Goal: Information Seeking & Learning: Learn about a topic

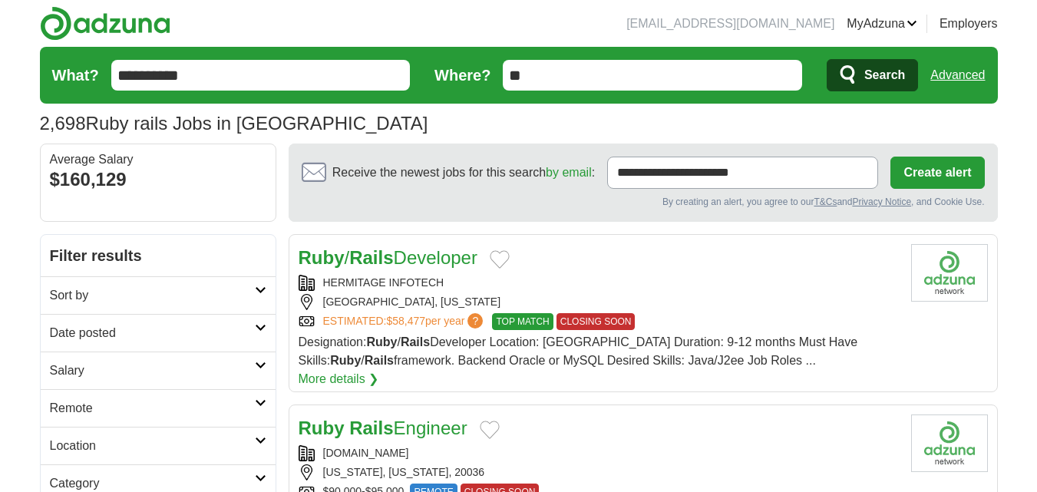
click at [259, 327] on icon at bounding box center [261, 328] width 12 height 8
click at [113, 363] on link "Last 24 hours" at bounding box center [158, 370] width 216 height 18
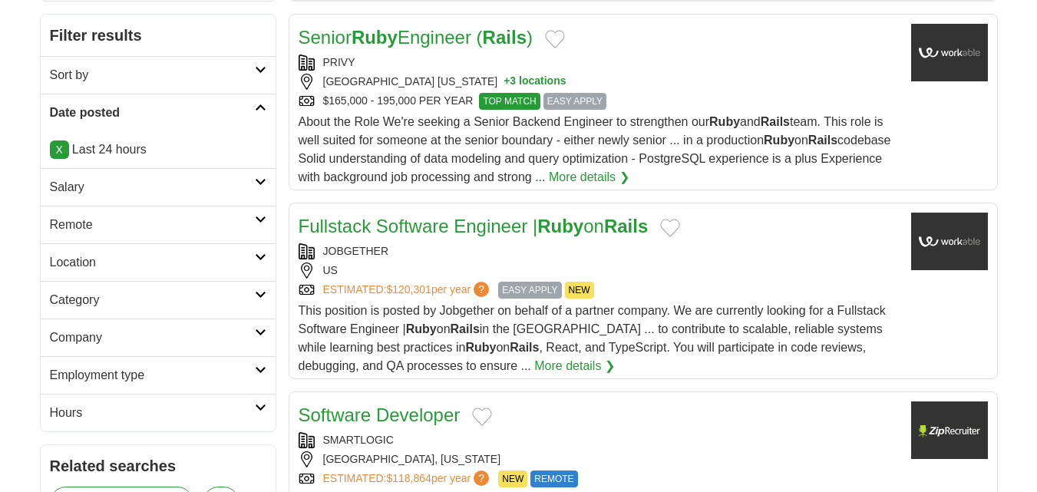
scroll to position [230, 0]
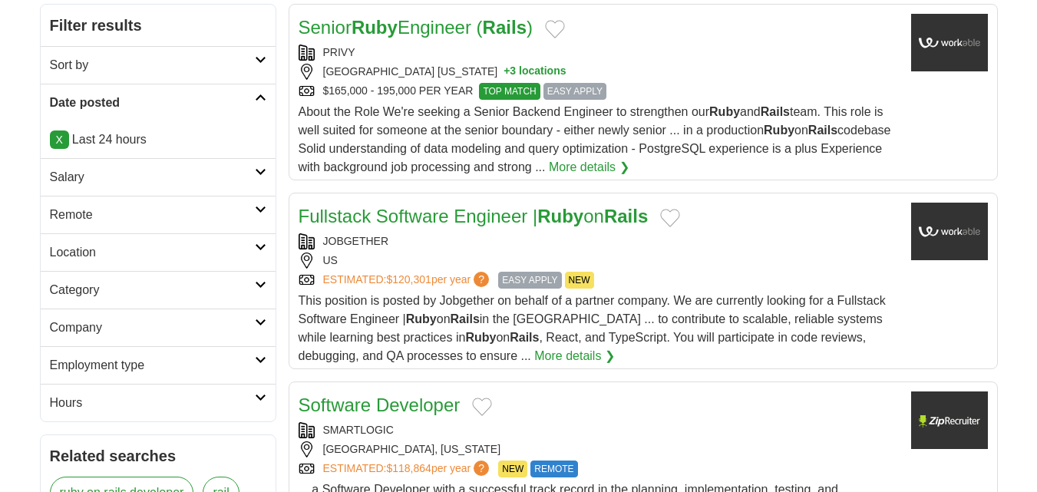
click at [213, 225] on link "Remote" at bounding box center [158, 215] width 235 height 38
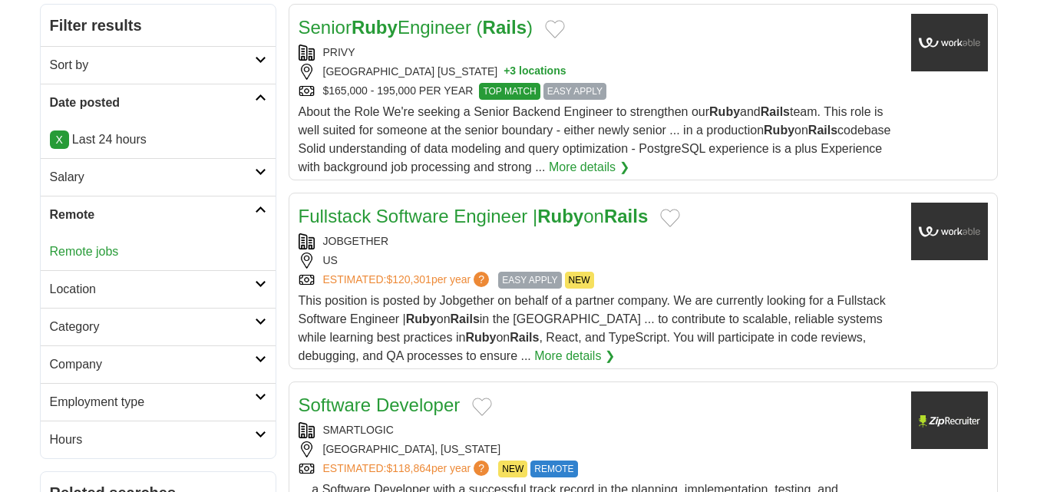
click at [93, 257] on link "Remote jobs" at bounding box center [84, 251] width 69 height 13
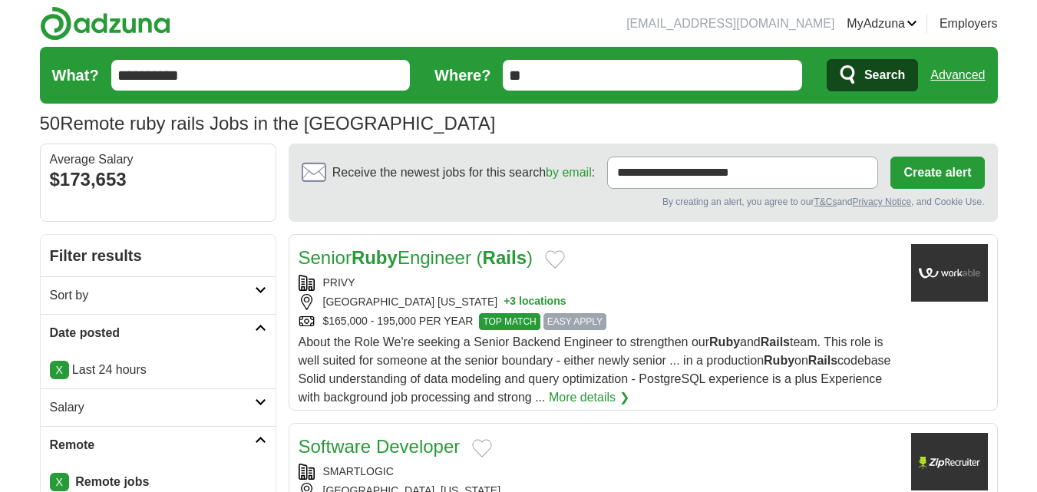
click at [377, 249] on strong "Ruby" at bounding box center [374, 257] width 46 height 21
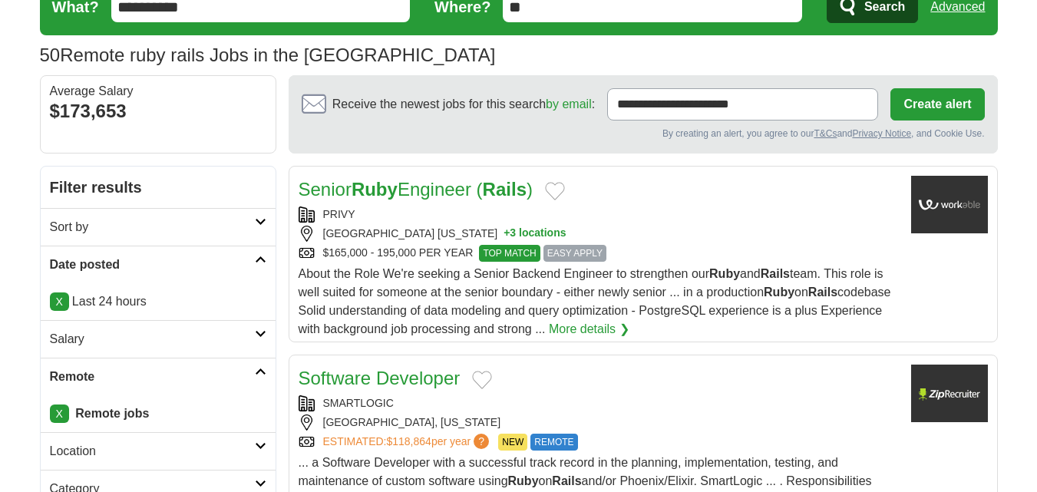
scroll to position [153, 0]
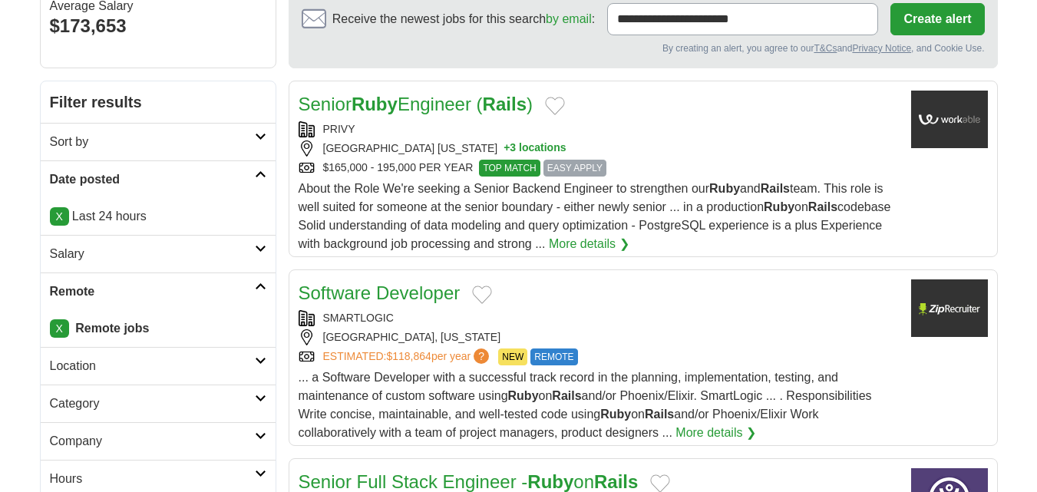
click at [360, 291] on link "Software Developer" at bounding box center [379, 292] width 162 height 21
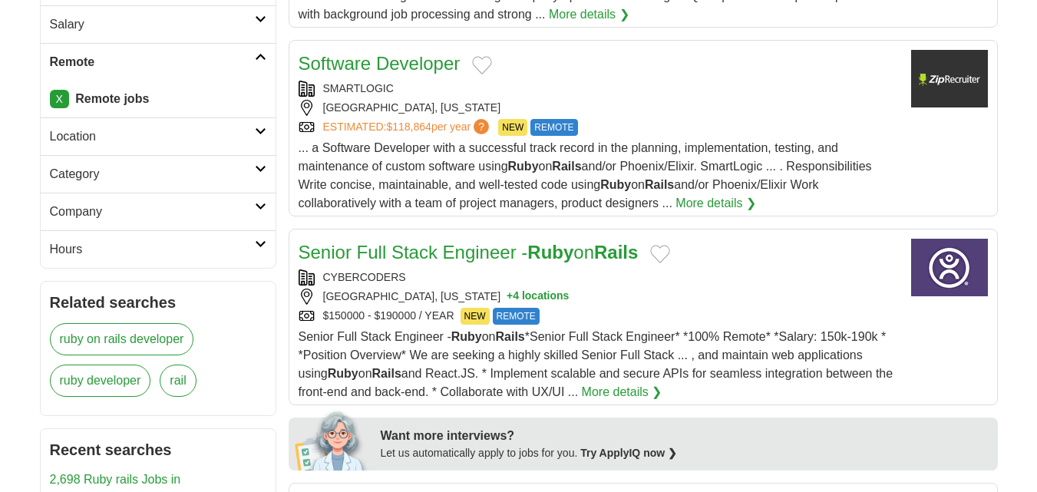
scroll to position [384, 0]
click at [407, 249] on link "Senior Full Stack Engineer - Ruby on Rails" at bounding box center [468, 251] width 340 height 21
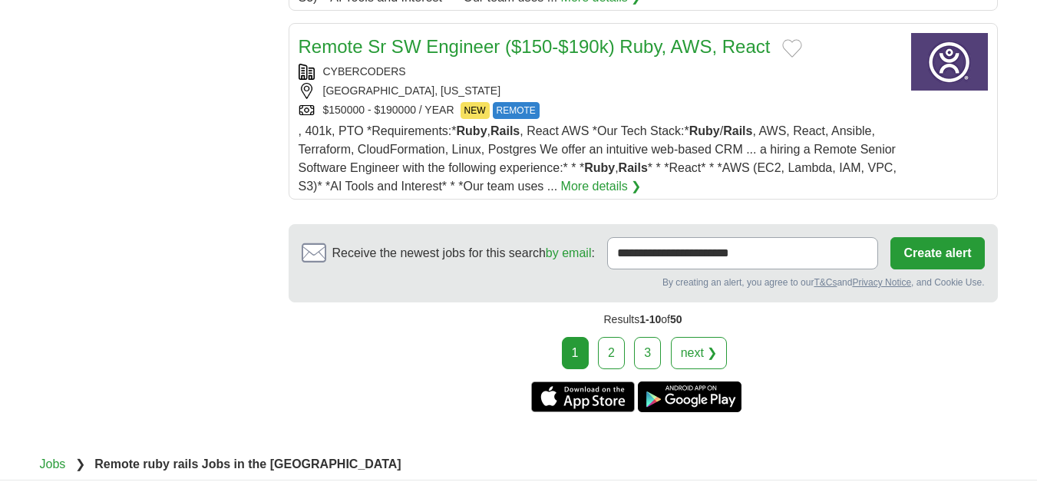
scroll to position [2148, 0]
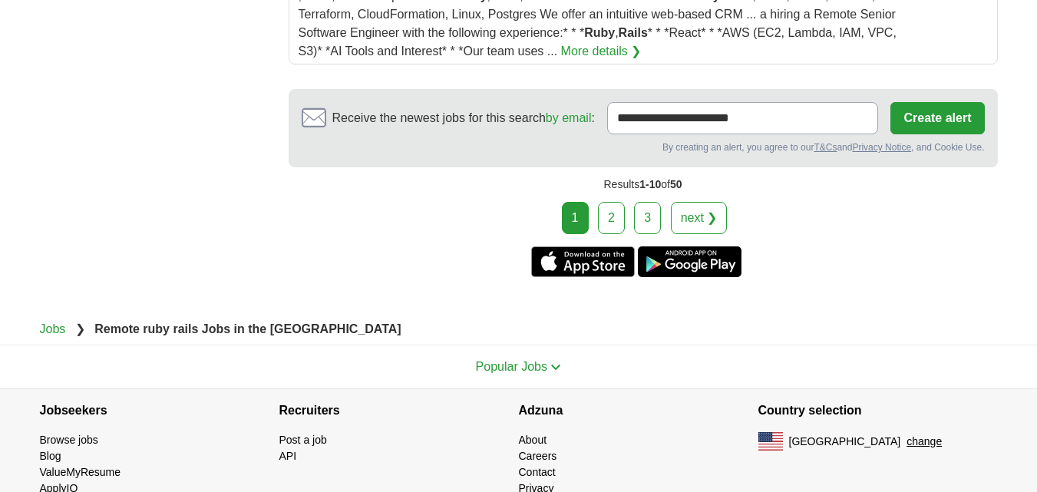
click at [616, 202] on link "2" at bounding box center [611, 218] width 27 height 32
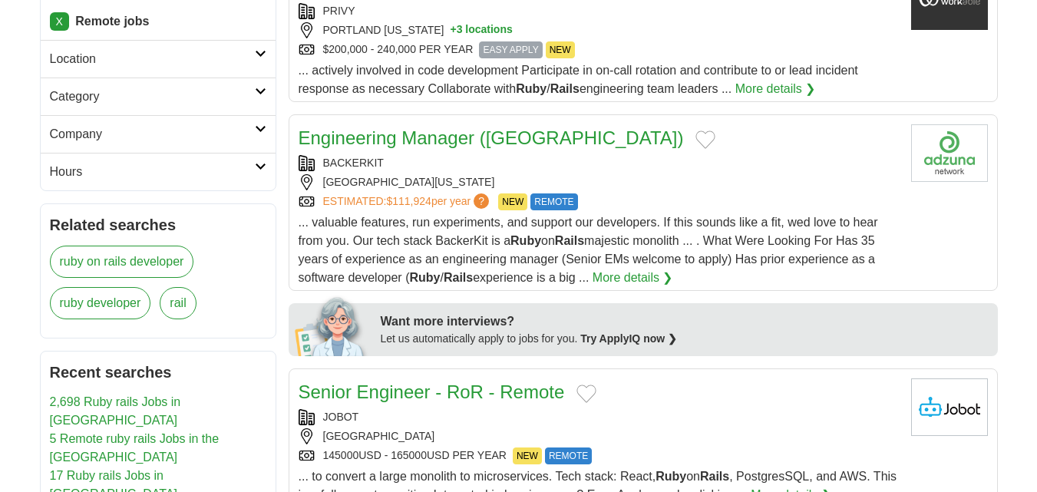
drag, startPoint x: 380, startPoint y: 391, endPoint x: 389, endPoint y: 368, distance: 24.8
click at [381, 391] on link "Senior Engineer - RoR - Remote" at bounding box center [431, 391] width 266 height 21
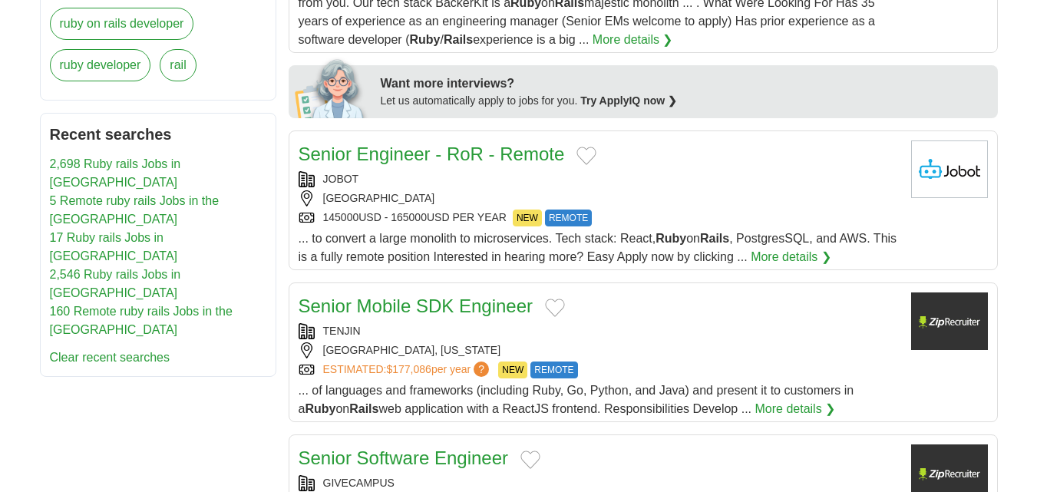
scroll to position [767, 0]
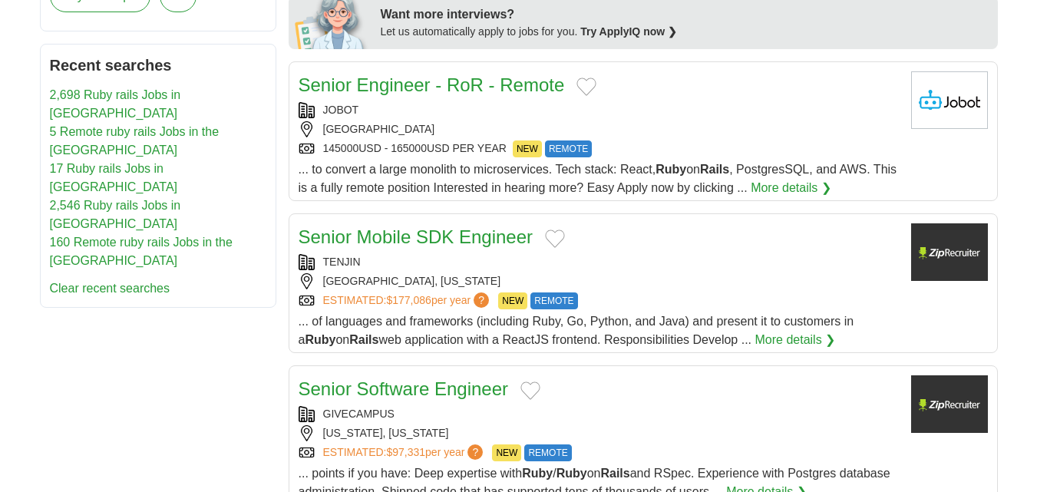
click at [397, 234] on link "Senior Mobile SDK Engineer" at bounding box center [415, 236] width 235 height 21
click at [377, 381] on link "Senior Software Engineer" at bounding box center [403, 388] width 210 height 21
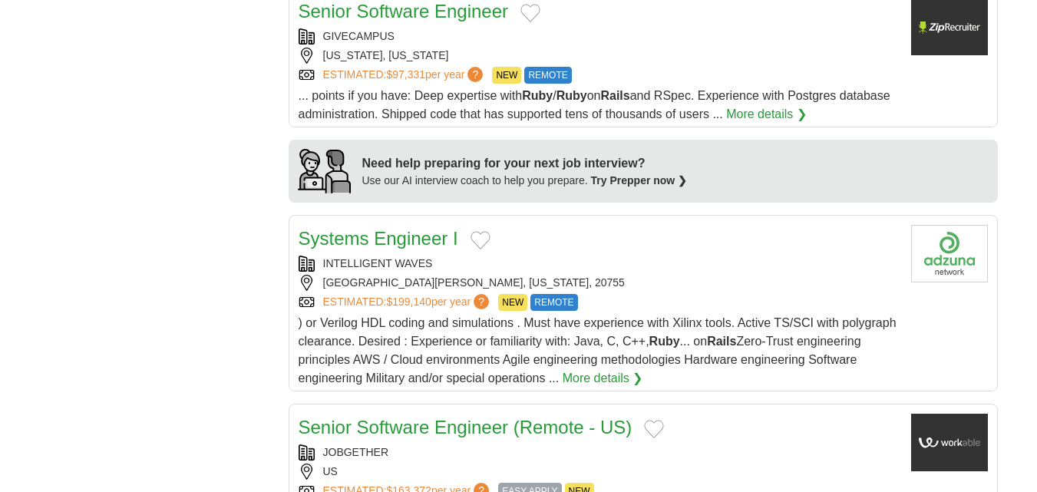
scroll to position [1151, 0]
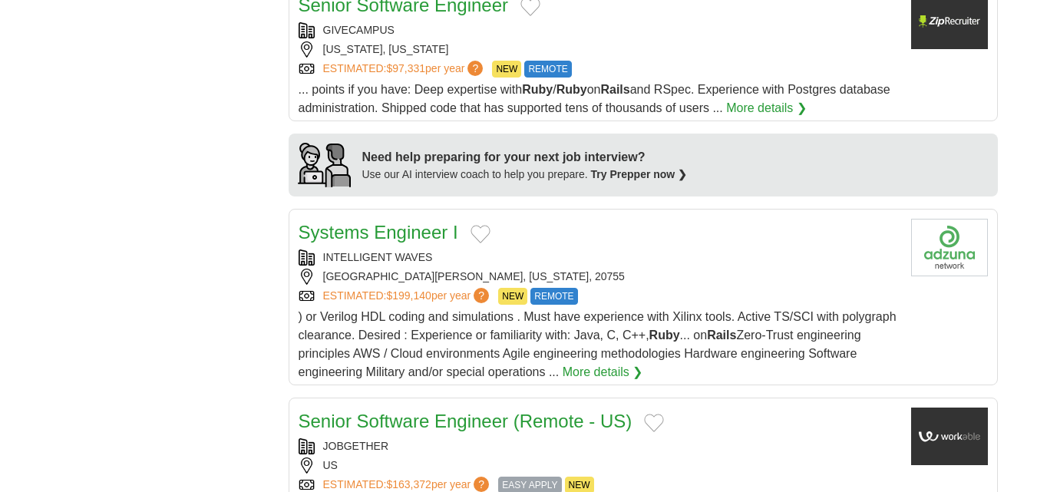
click at [413, 226] on link "Systems Engineer I" at bounding box center [378, 232] width 160 height 21
click at [368, 416] on link "Senior Software Engineer (Remote - US)" at bounding box center [465, 420] width 334 height 21
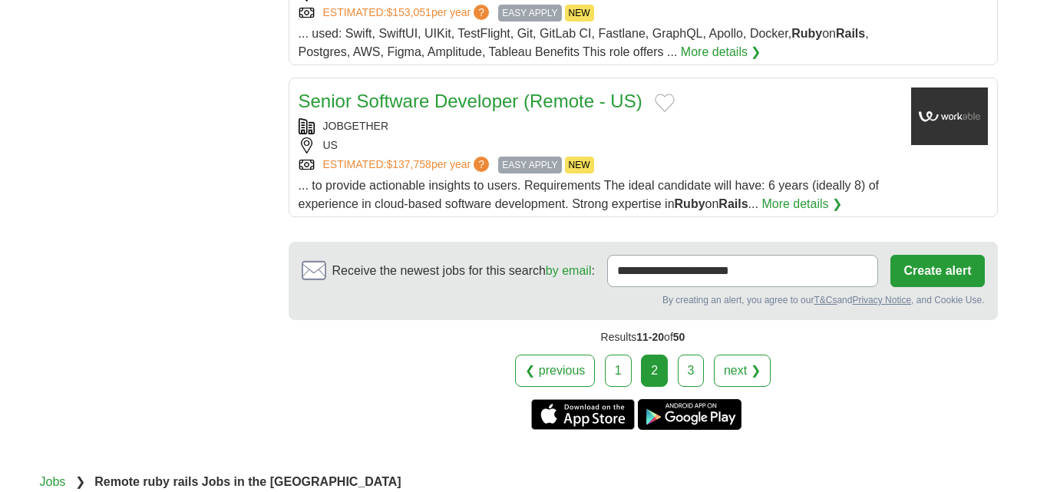
scroll to position [1918, 0]
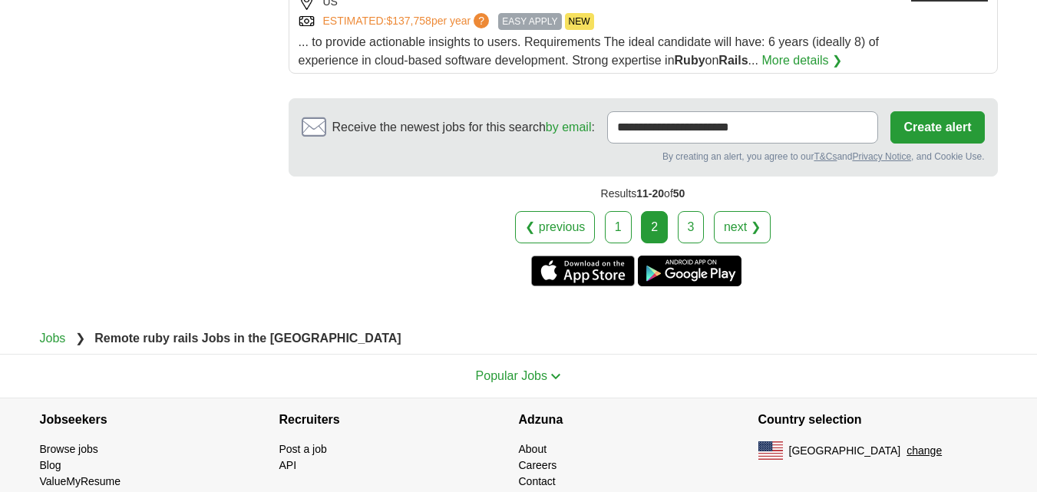
click at [684, 234] on link "3" at bounding box center [690, 227] width 27 height 32
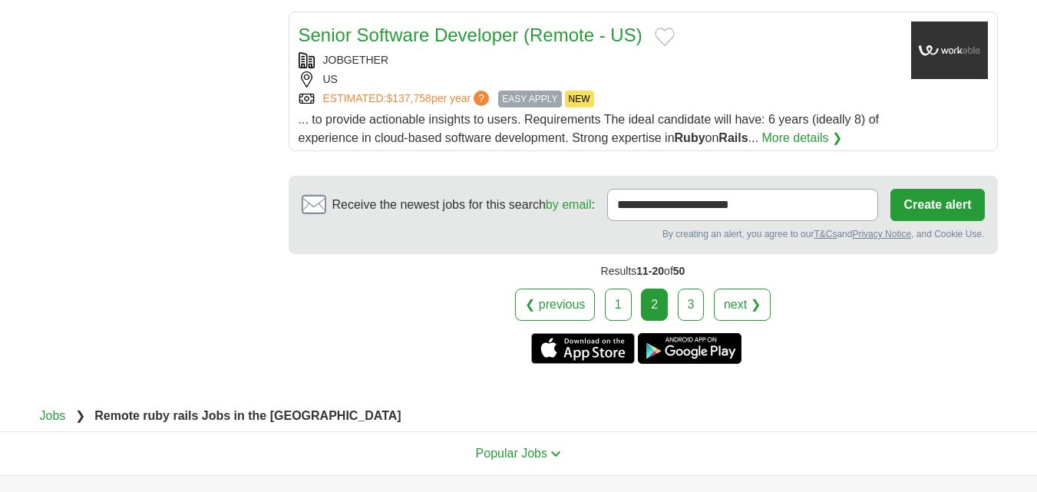
scroll to position [1765, 0]
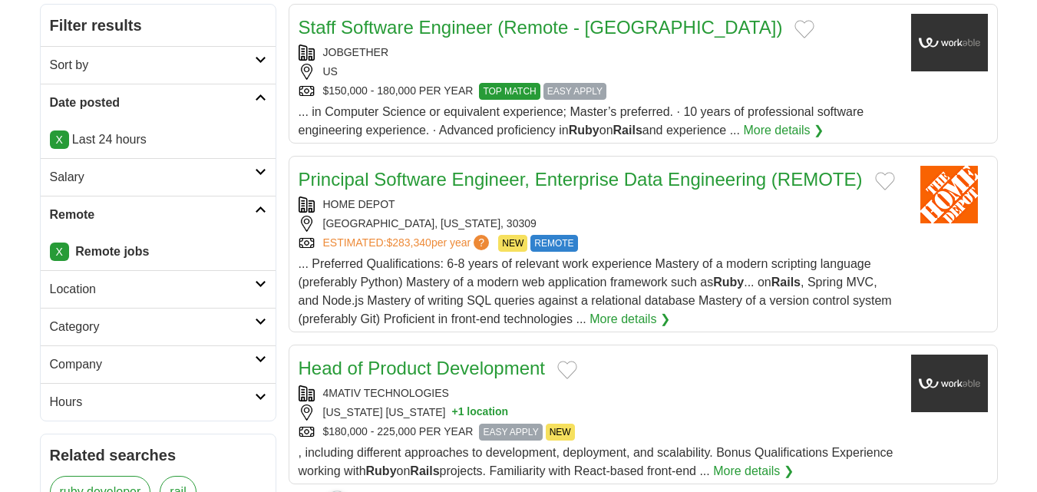
click at [418, 185] on link "Principal Software Engineer, Enterprise Data Engineering (REMOTE)" at bounding box center [580, 179] width 564 height 21
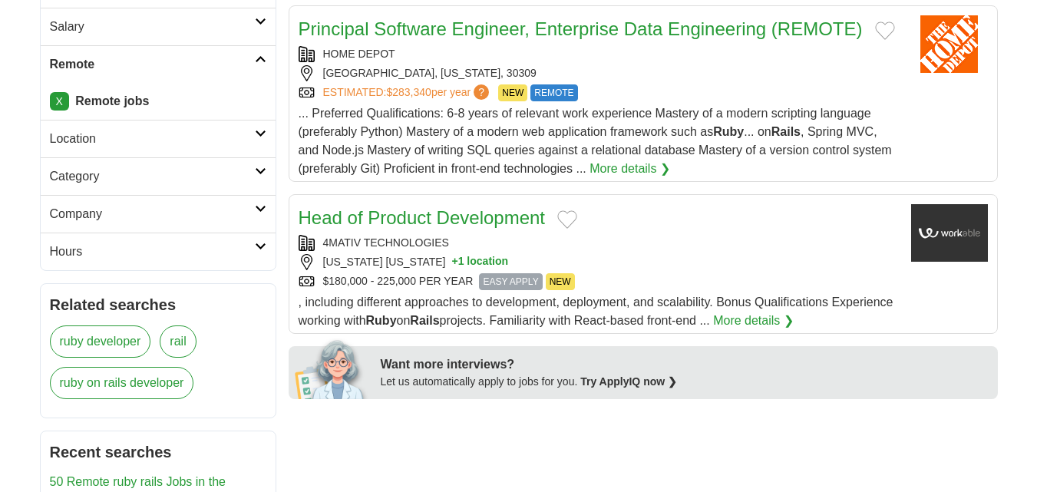
scroll to position [384, 0]
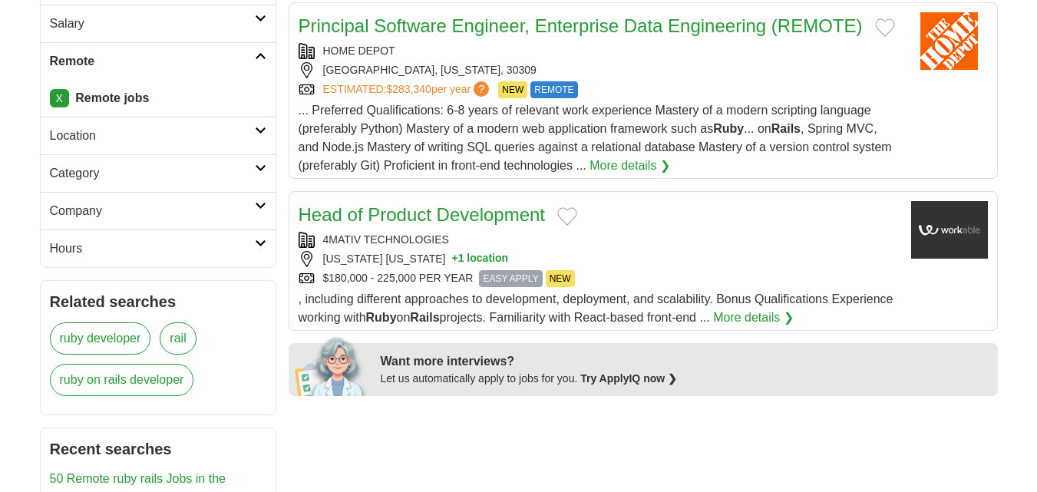
click at [449, 217] on link "Head of Product Development" at bounding box center [421, 214] width 247 height 21
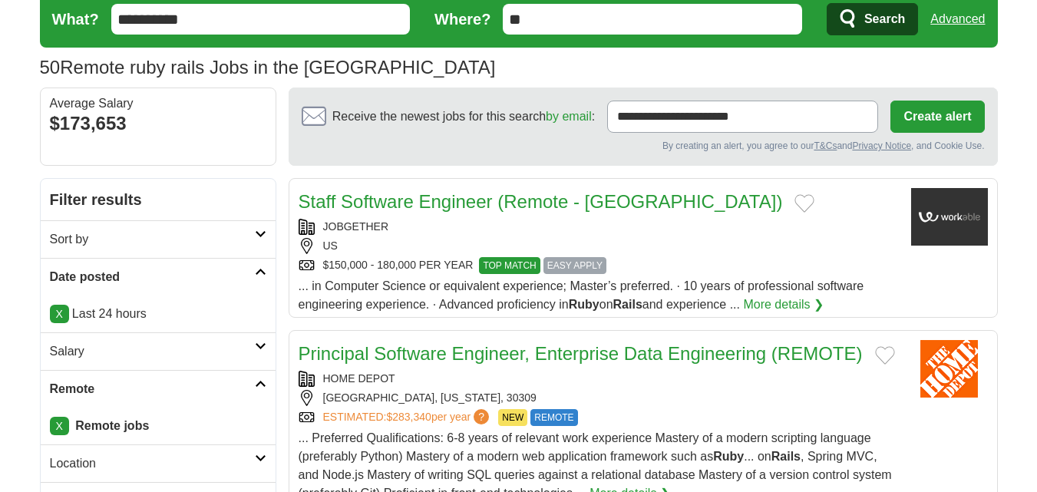
scroll to position [0, 0]
